Goal: Navigation & Orientation: Find specific page/section

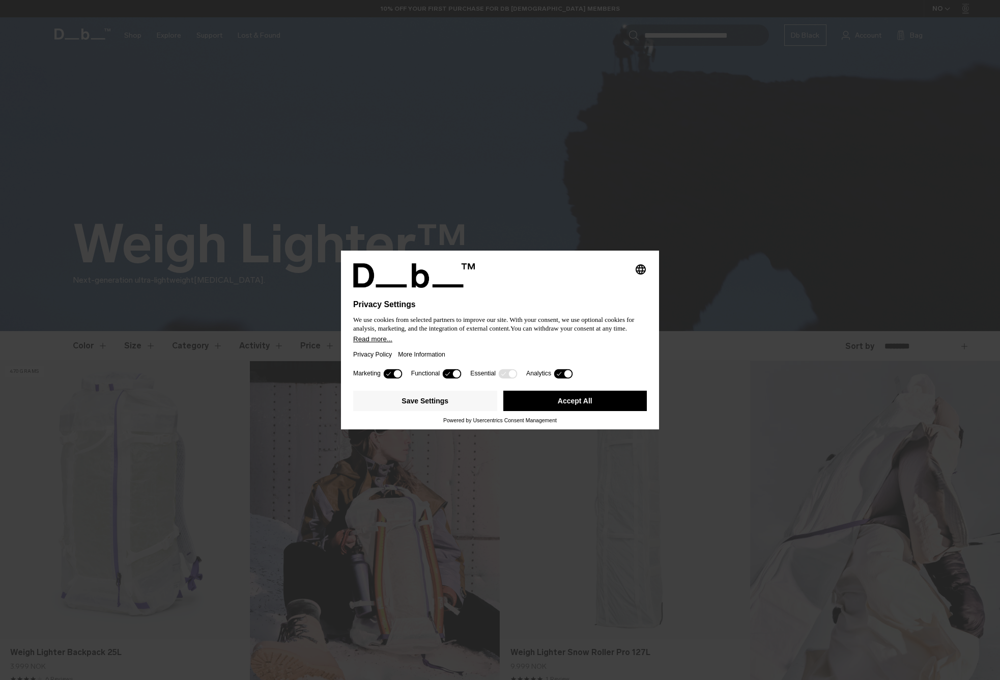
click at [587, 405] on button "Accept All" at bounding box center [575, 400] width 144 height 20
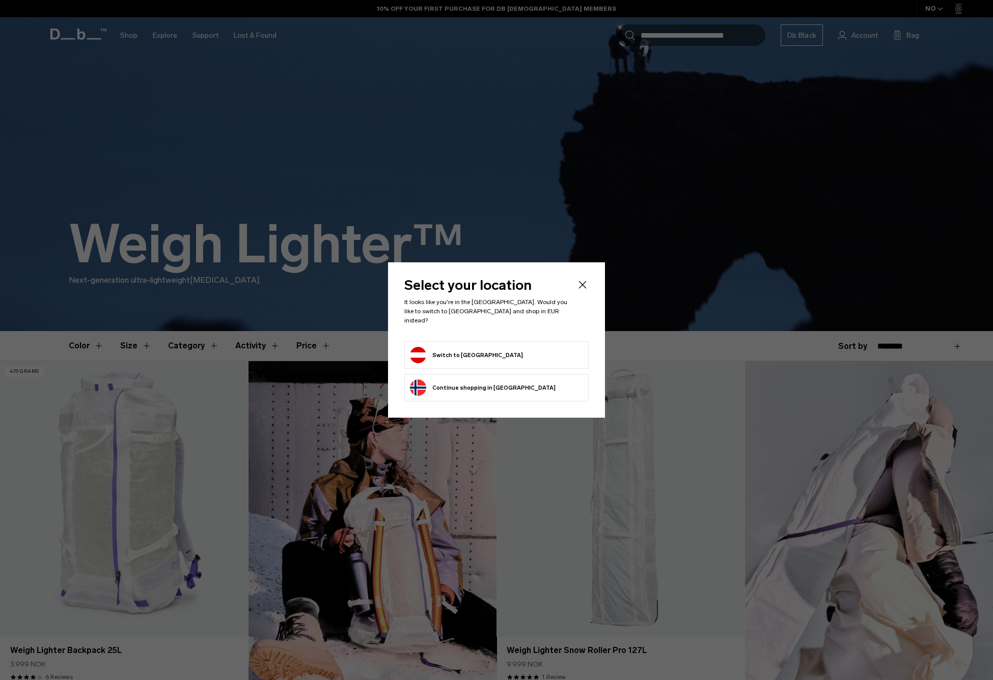
click at [481, 349] on form "Switch to [GEOGRAPHIC_DATA]" at bounding box center [496, 355] width 173 height 16
click at [425, 350] on button "Switch to [GEOGRAPHIC_DATA]" at bounding box center [466, 355] width 113 height 16
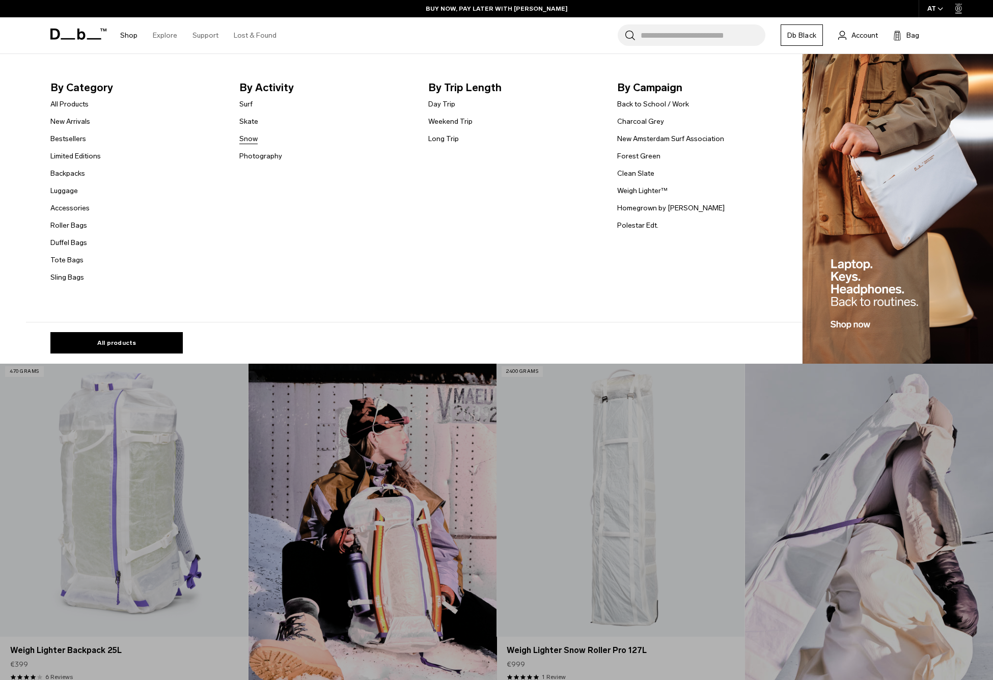
click at [251, 136] on link "Snow" at bounding box center [248, 138] width 18 height 11
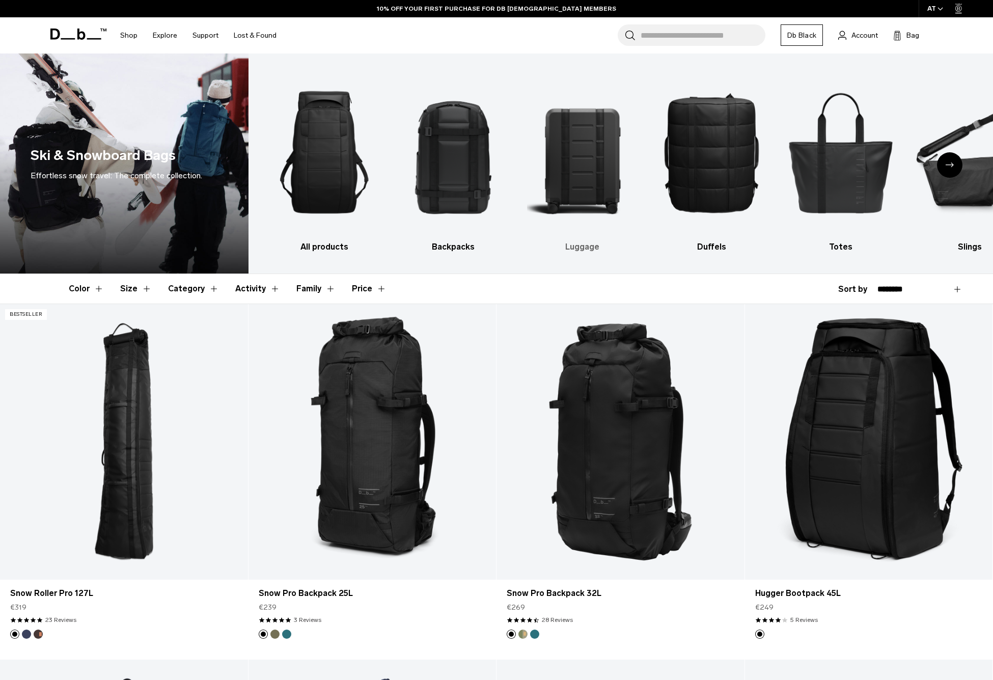
click at [581, 154] on img "3 / 10" at bounding box center [582, 152] width 111 height 167
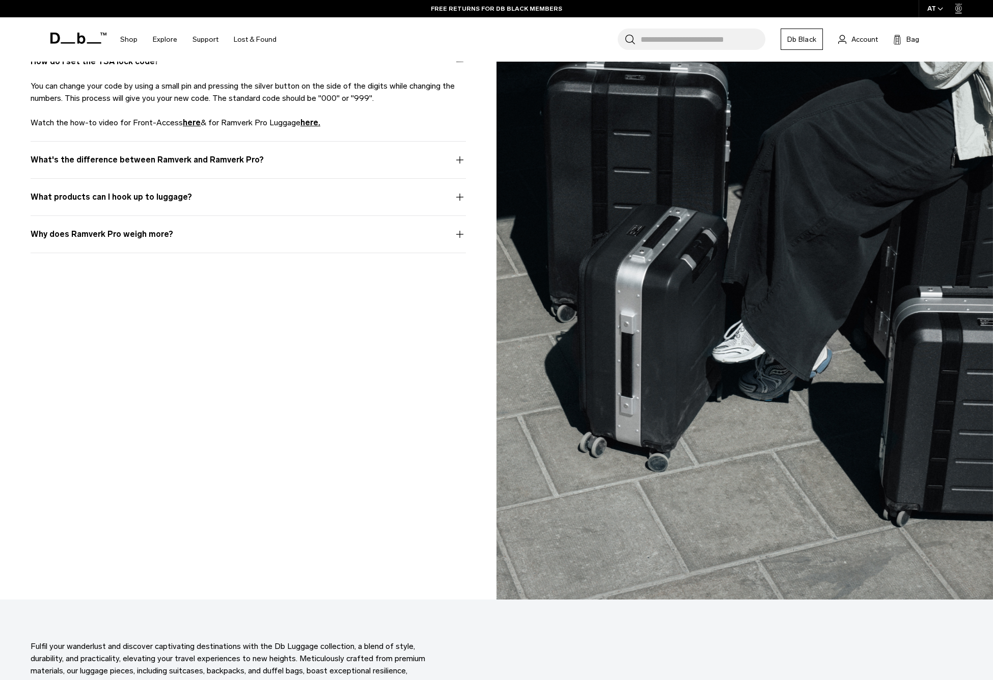
scroll to position [4293, 0]
